Goal: Information Seeking & Learning: Learn about a topic

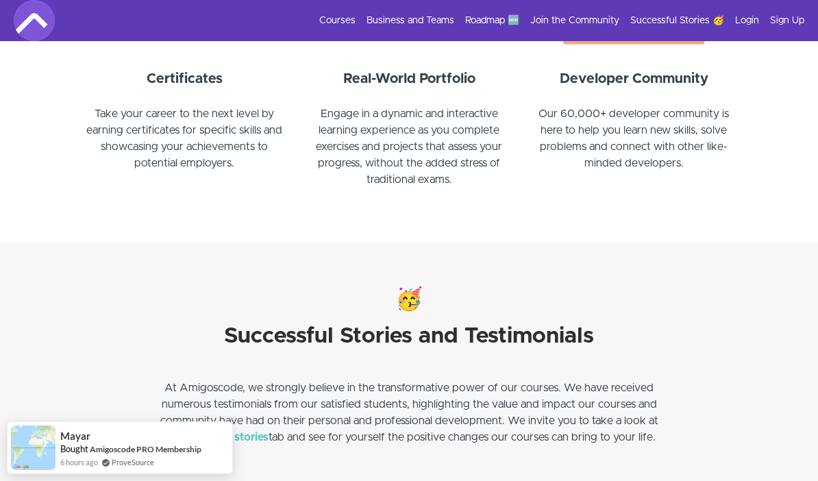
scroll to position [1599, 0]
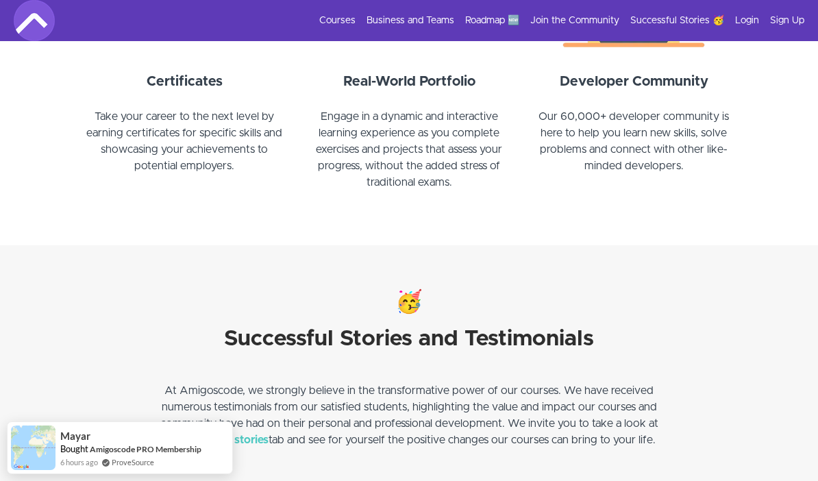
click at [745, 25] on link "Login" at bounding box center [748, 21] width 24 height 14
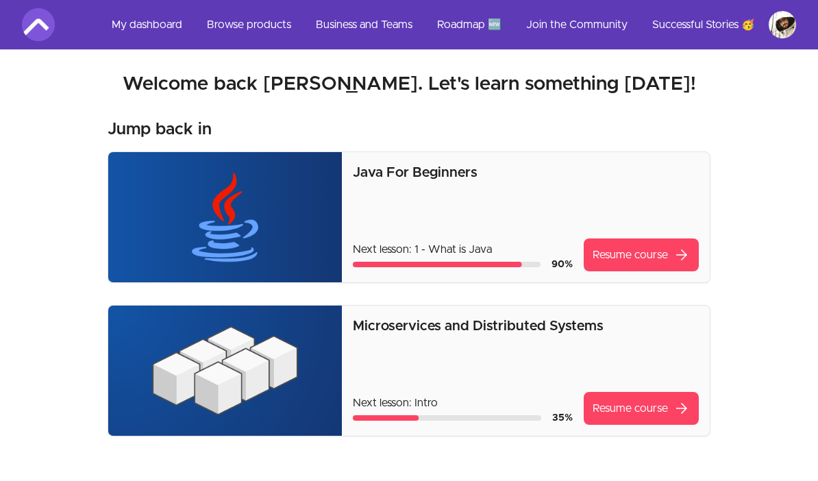
click at [249, 24] on link "Browse products" at bounding box center [249, 24] width 106 height 33
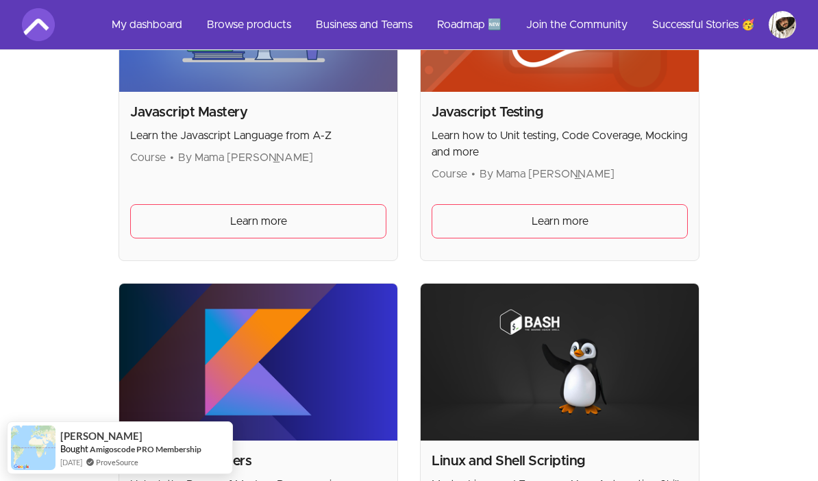
scroll to position [3189, 0]
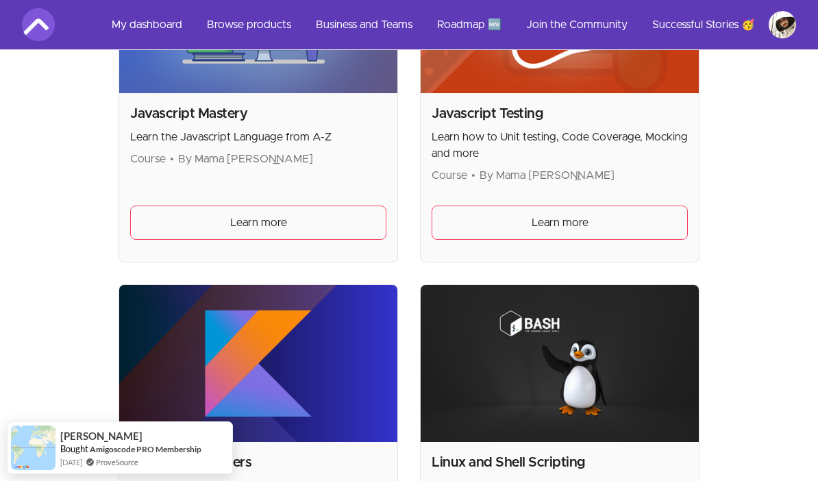
click at [243, 21] on link "Browse products" at bounding box center [249, 24] width 106 height 33
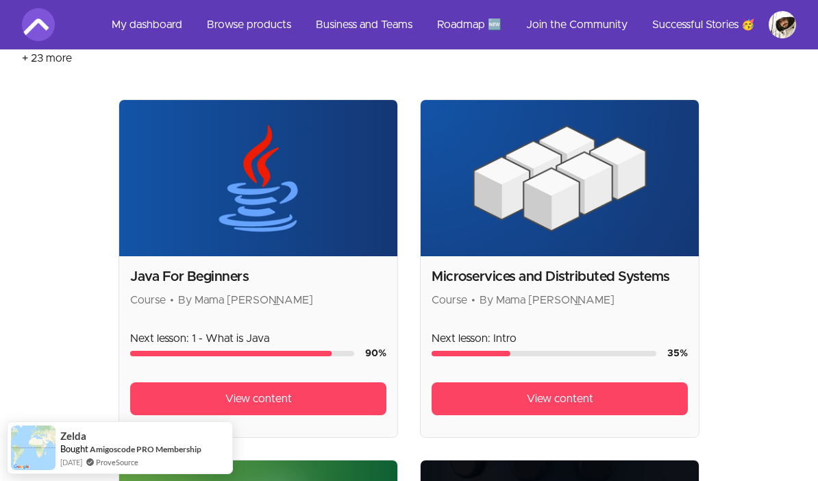
scroll to position [272, 0]
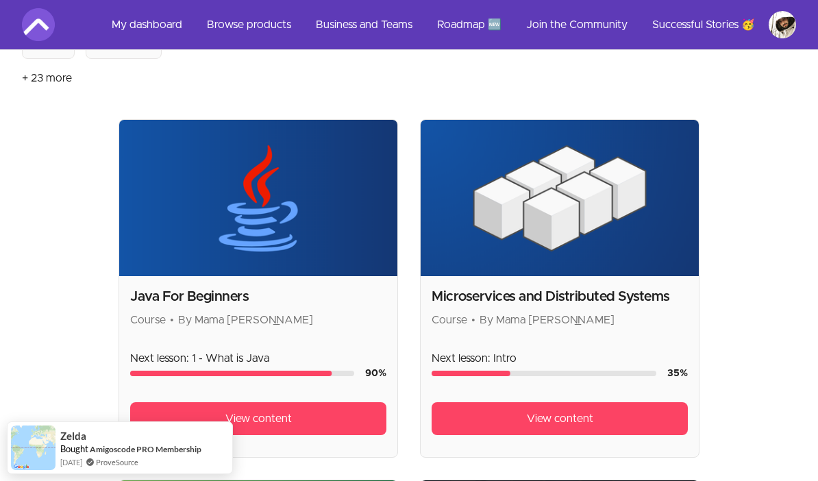
click at [461, 197] on img at bounding box center [560, 198] width 278 height 156
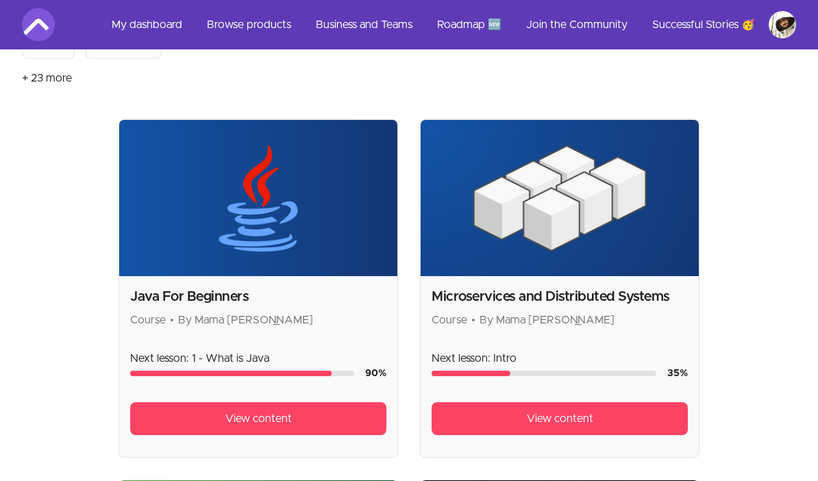
click at [474, 218] on img at bounding box center [560, 198] width 278 height 156
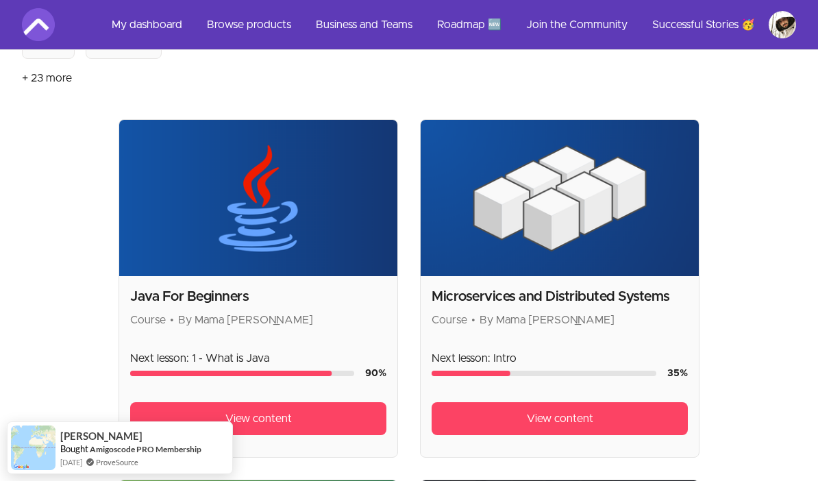
click at [511, 402] on link "View content" at bounding box center [560, 418] width 256 height 33
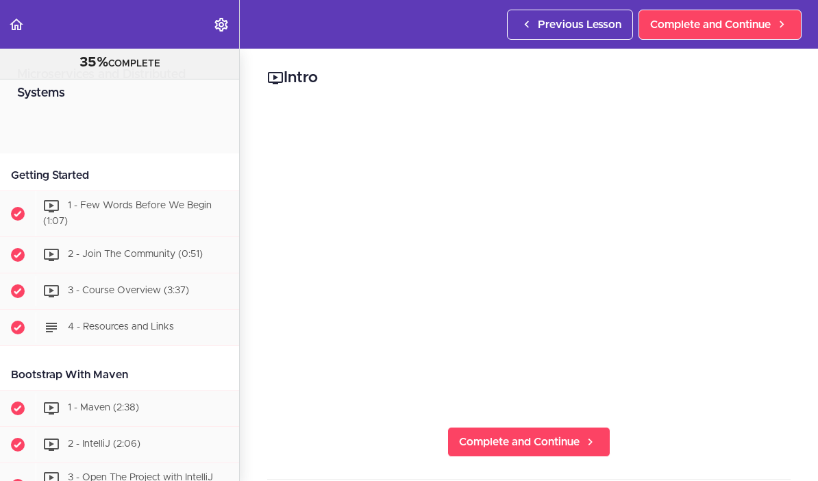
scroll to position [507, 0]
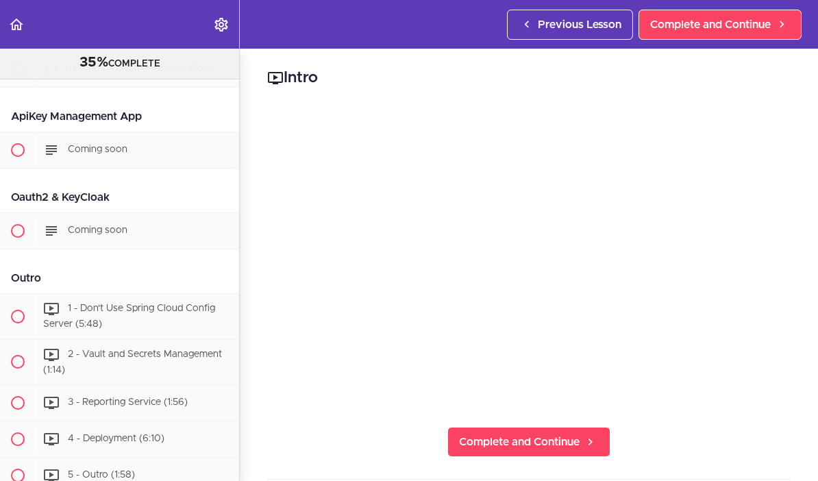
click at [15, 29] on use "Back to course curriculum" at bounding box center [17, 25] width 14 height 12
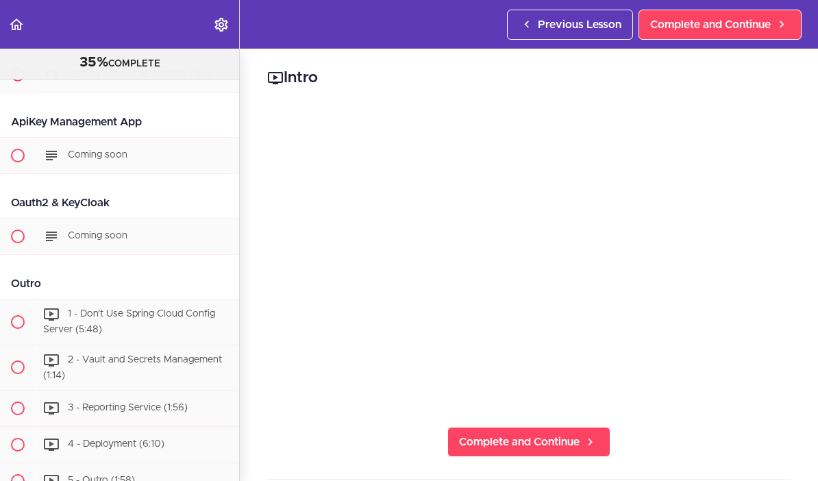
scroll to position [7851, 0]
